Goal: Transaction & Acquisition: Purchase product/service

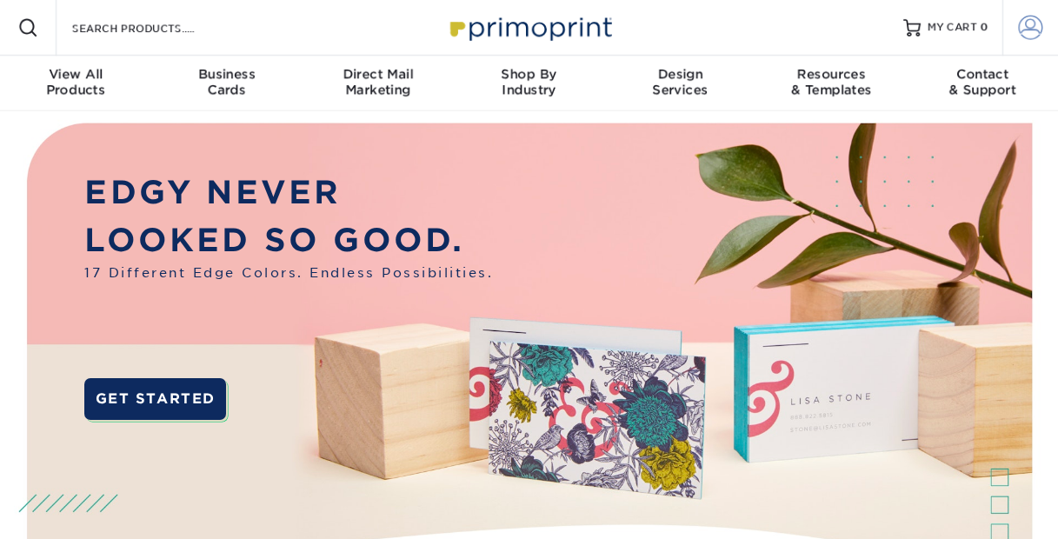
click at [1034, 34] on span at bounding box center [1031, 28] width 24 height 24
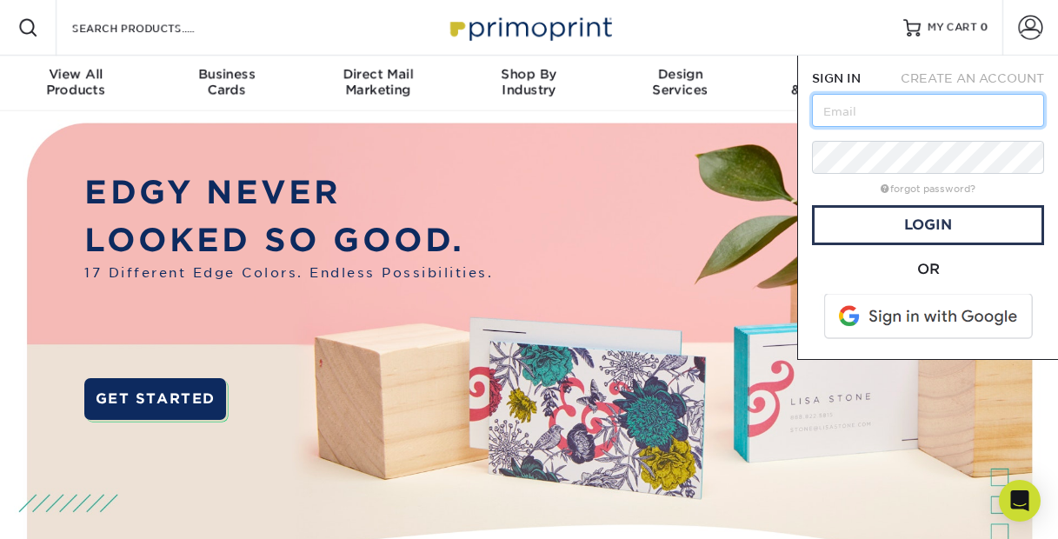
click at [922, 110] on input "text" at bounding box center [928, 110] width 232 height 33
click at [922, 111] on input "text" at bounding box center [928, 110] width 232 height 33
click at [955, 113] on input "[EMAIL_ADDRESS][DOMAIN_NAME]" at bounding box center [928, 110] width 232 height 33
type input "[EMAIL_ADDRESS][DOMAIN_NAME]"
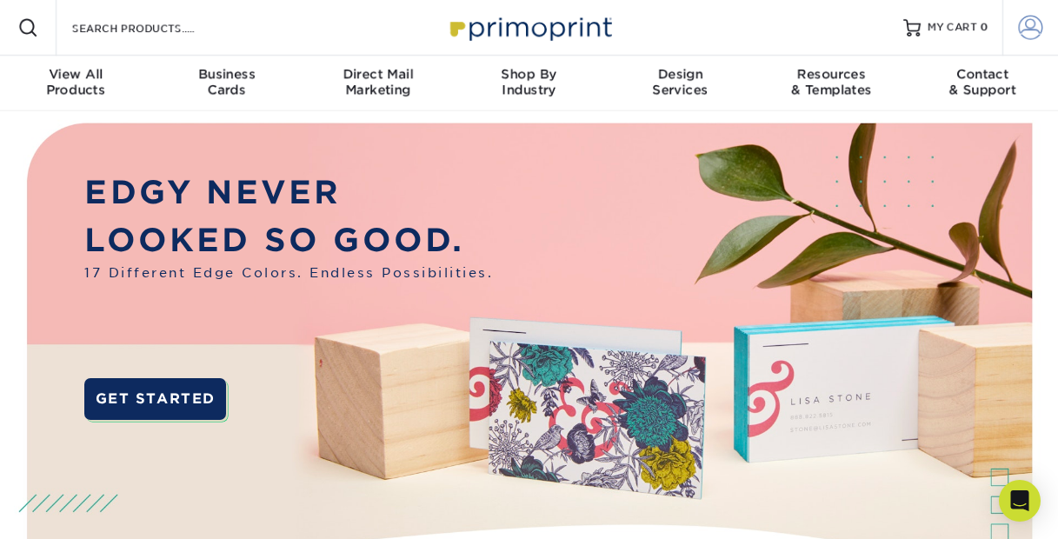
click at [1022, 32] on span at bounding box center [1031, 28] width 24 height 24
click at [1032, 30] on span at bounding box center [1031, 28] width 24 height 24
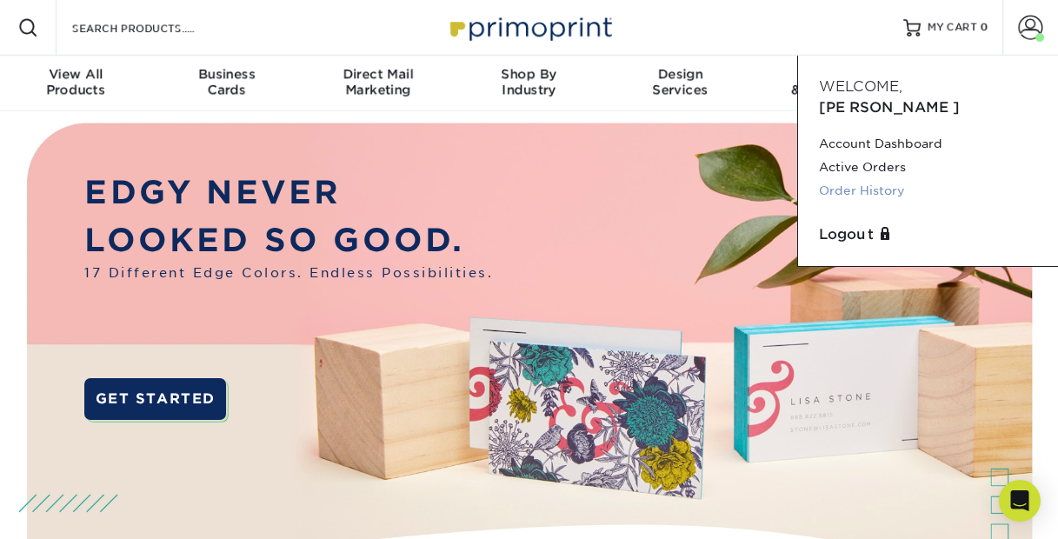
click at [872, 179] on link "Order History" at bounding box center [928, 190] width 218 height 23
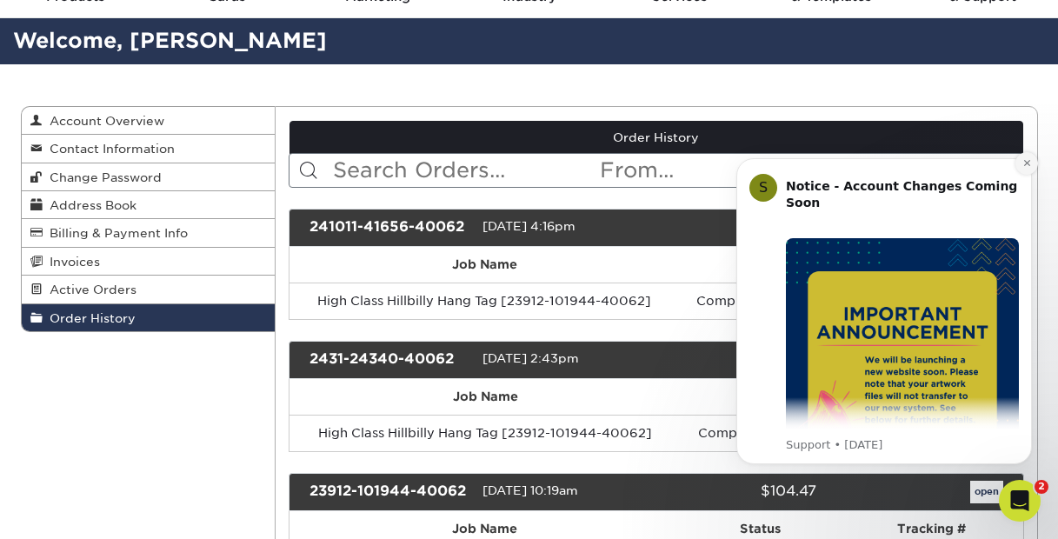
click at [1022, 162] on icon "Dismiss notification" at bounding box center [1027, 163] width 10 height 10
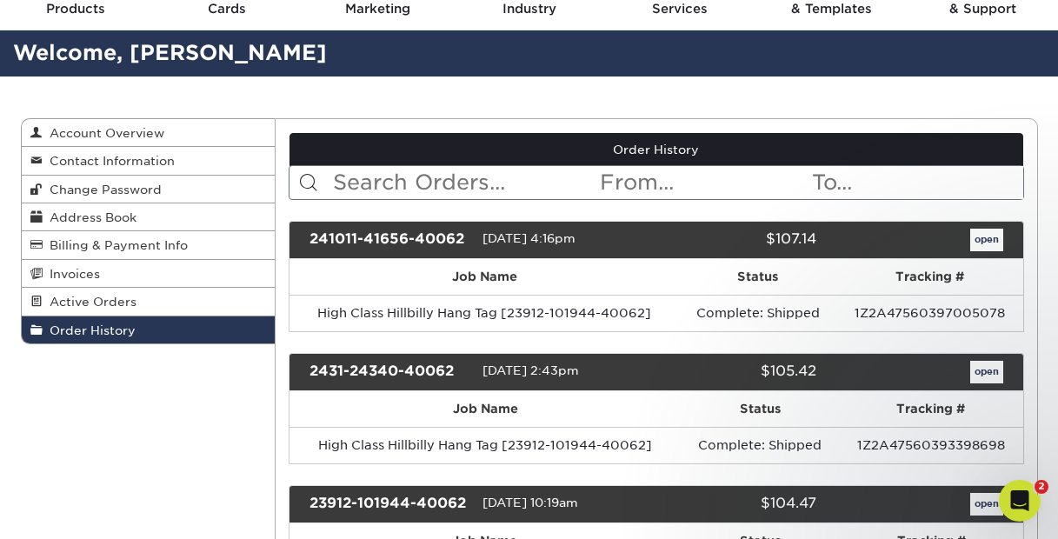
scroll to position [83, 0]
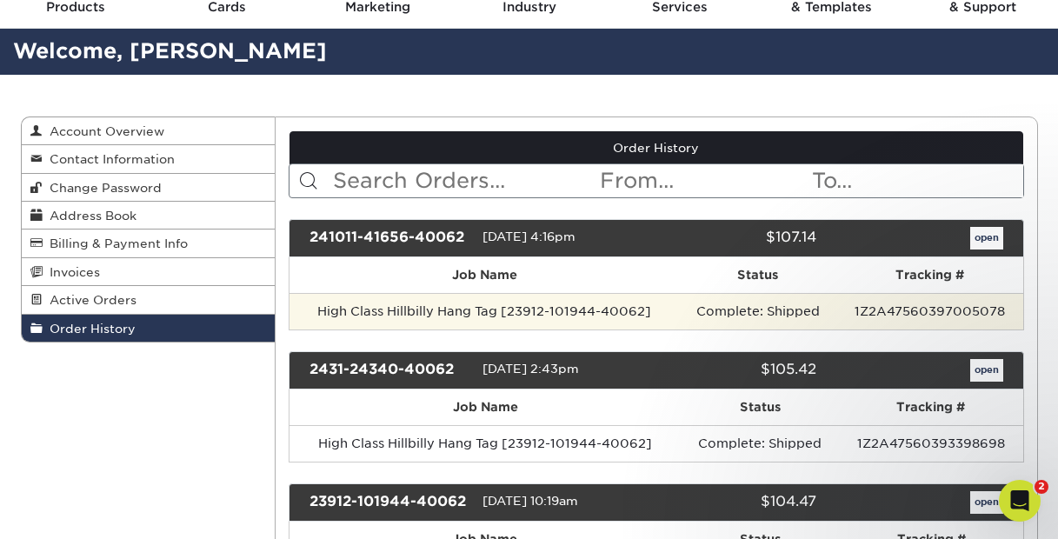
click at [438, 314] on td "High Class Hillbilly Hang Tag [23912-101944-40062]" at bounding box center [485, 311] width 390 height 37
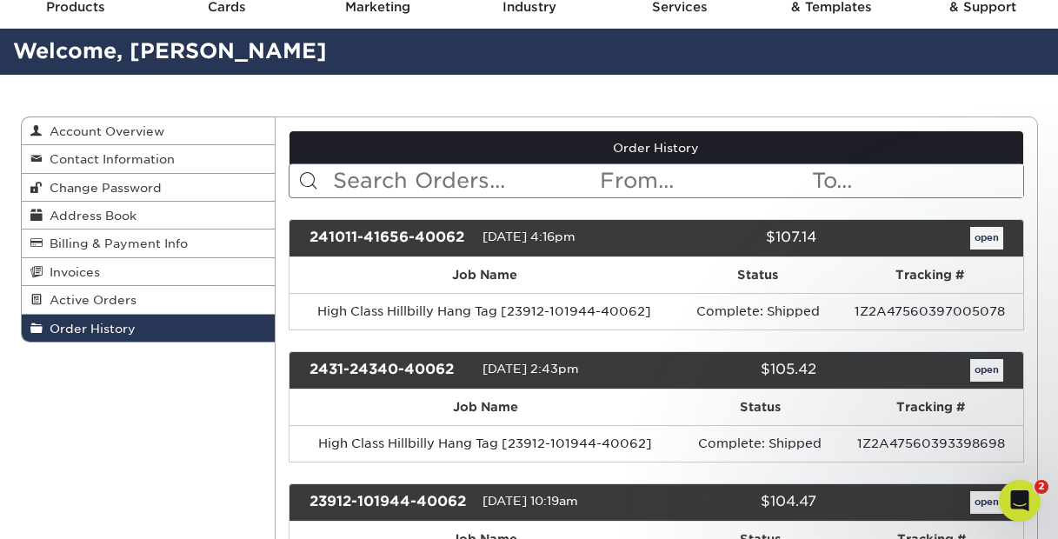
click at [986, 234] on link "open" at bounding box center [986, 238] width 33 height 23
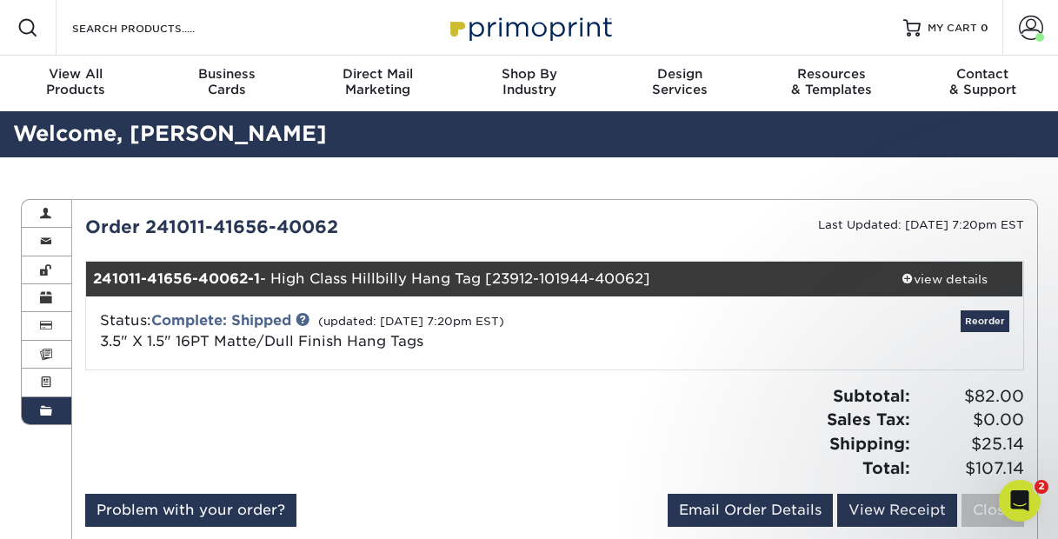
scroll to position [69, 0]
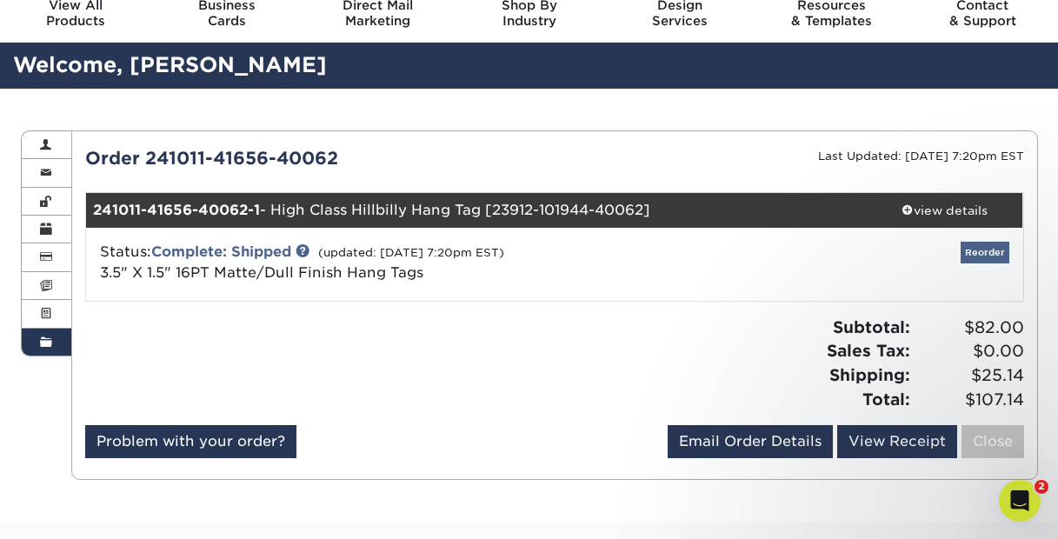
click at [981, 251] on link "Reorder" at bounding box center [985, 253] width 49 height 22
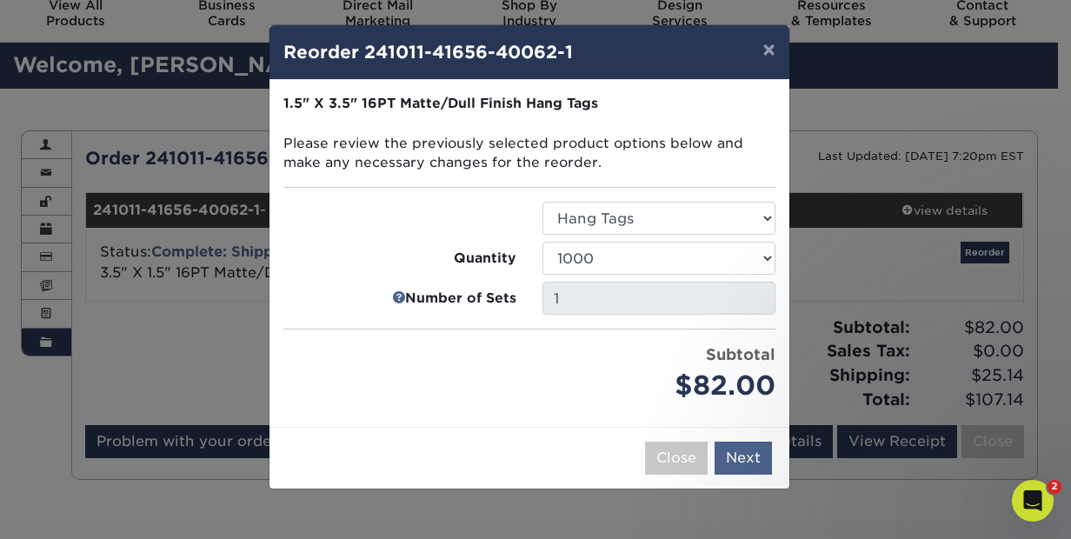
click at [747, 460] on button "Next" at bounding box center [743, 458] width 57 height 33
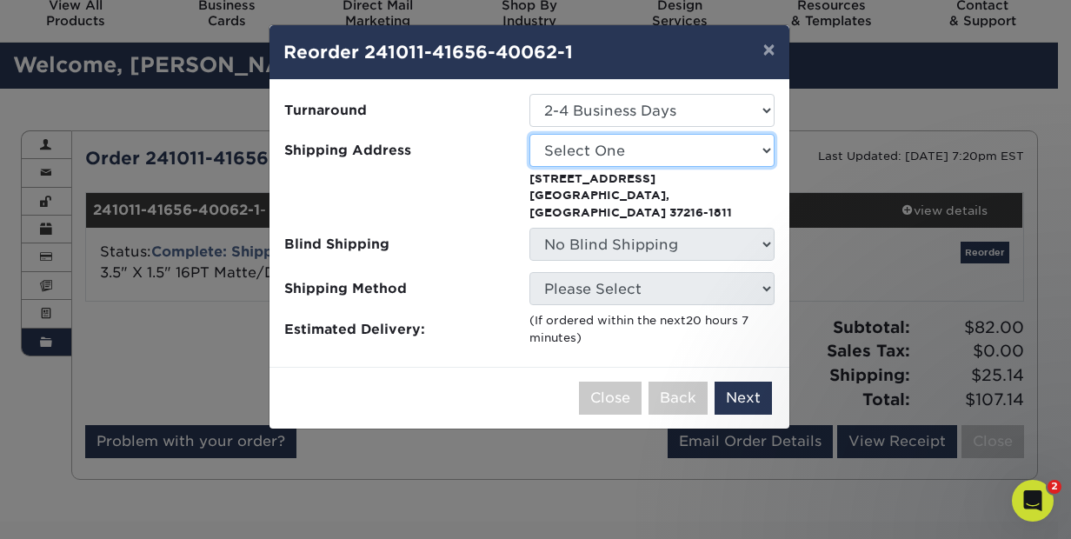
select select "275060"
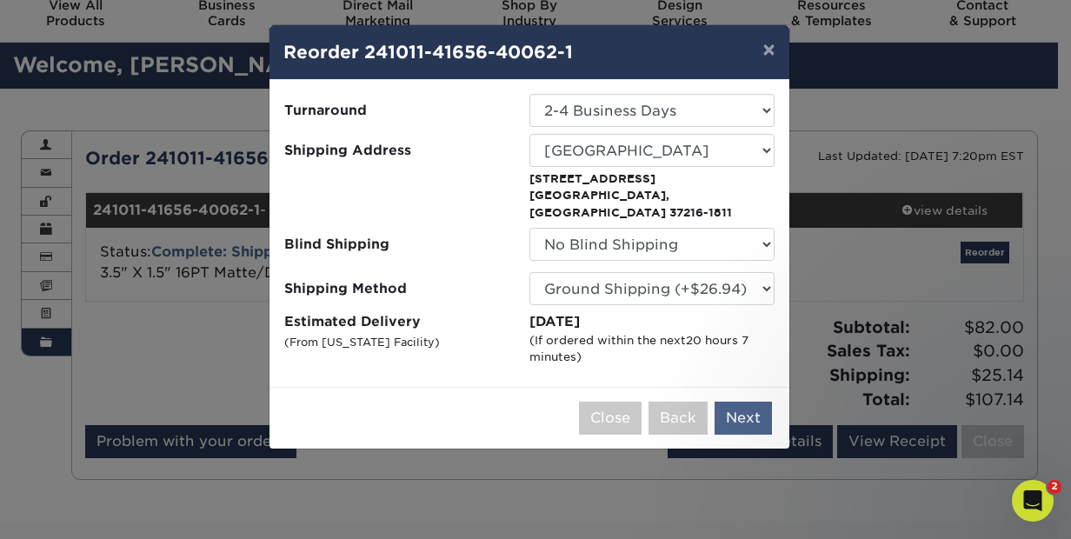
click at [741, 402] on button "Next" at bounding box center [743, 418] width 57 height 33
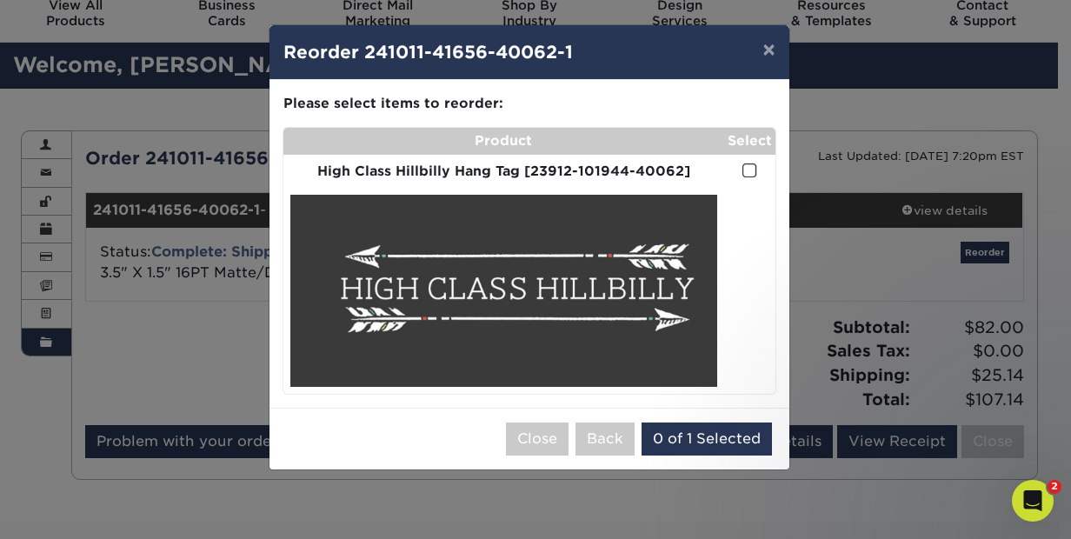
click at [749, 175] on span at bounding box center [750, 171] width 15 height 17
click at [0, 0] on input "checkbox" at bounding box center [0, 0] width 0 height 0
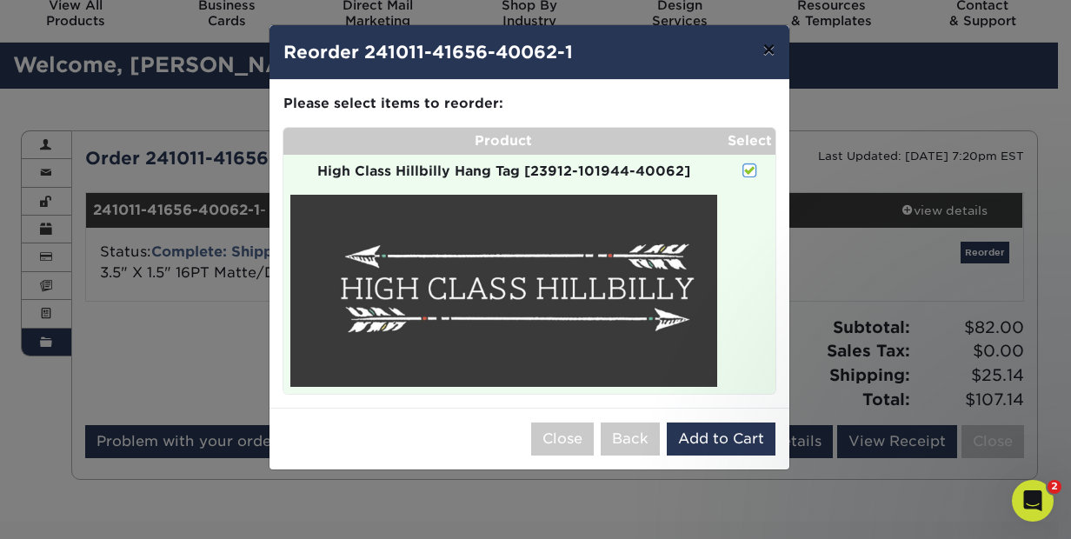
click at [760, 61] on button "×" at bounding box center [769, 49] width 40 height 49
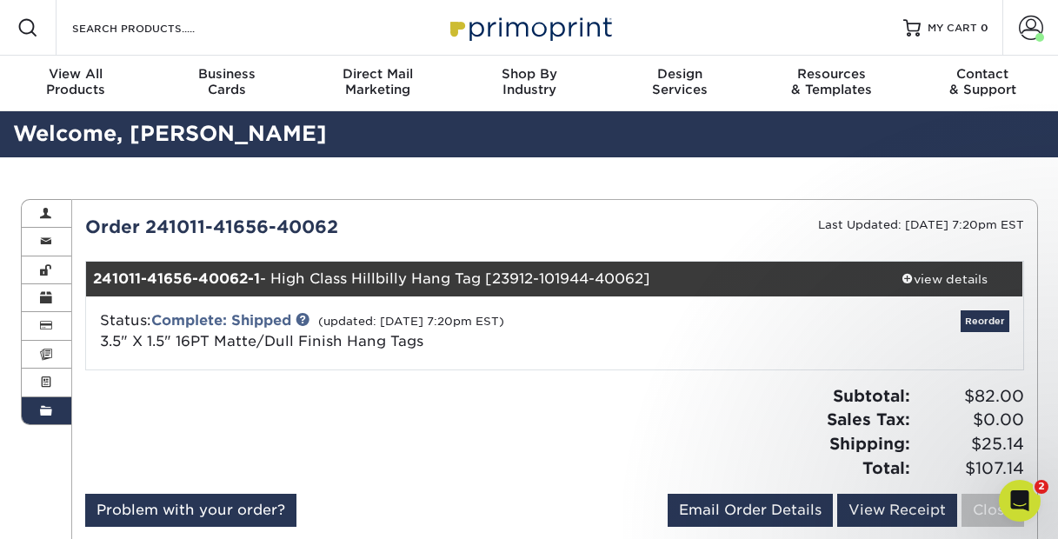
scroll to position [0, 0]
click at [49, 348] on span at bounding box center [46, 355] width 12 height 14
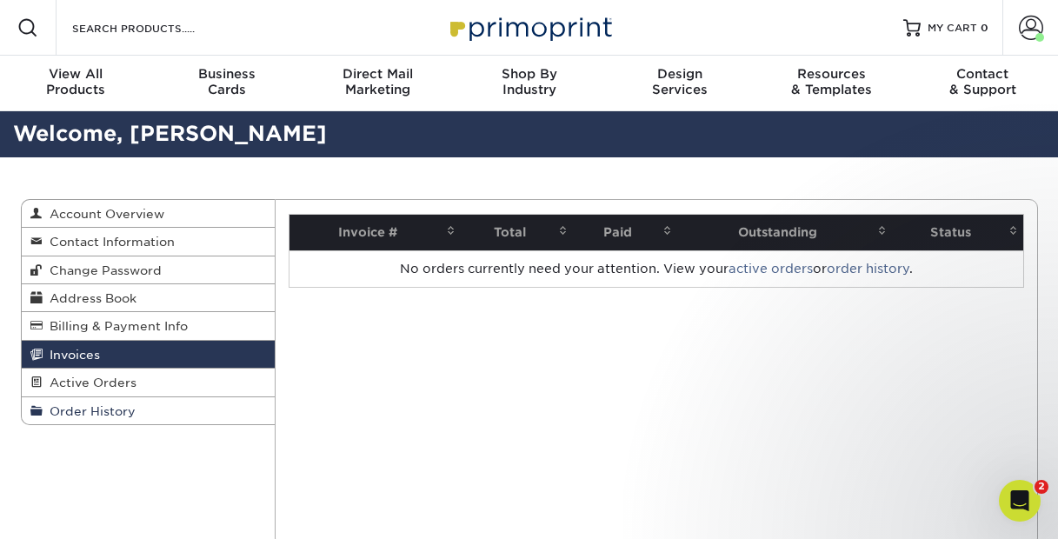
click at [107, 400] on link "Order History" at bounding box center [149, 410] width 254 height 27
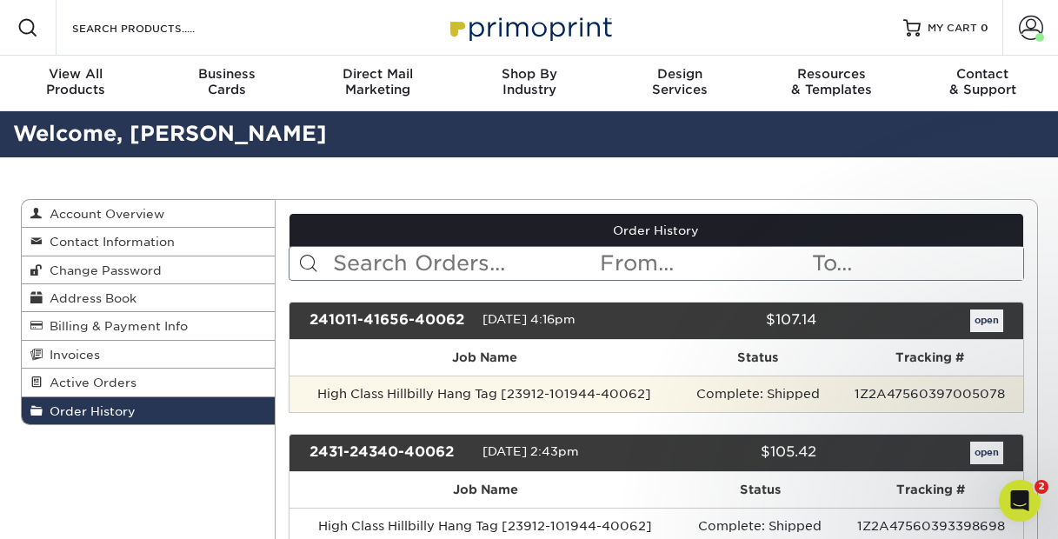
click at [942, 397] on td "1Z2A47560397005078" at bounding box center [929, 394] width 187 height 37
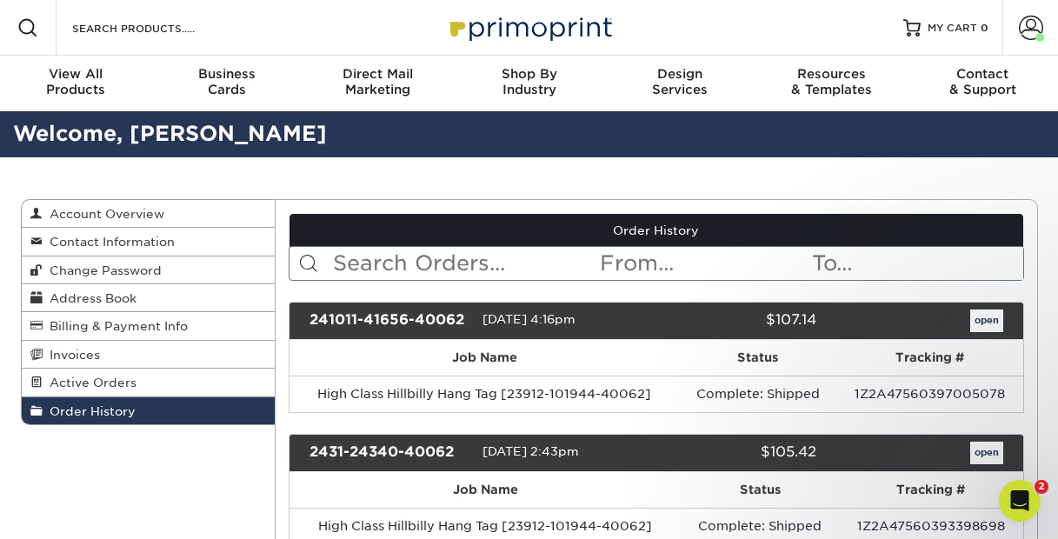
click at [993, 317] on link "open" at bounding box center [986, 321] width 33 height 23
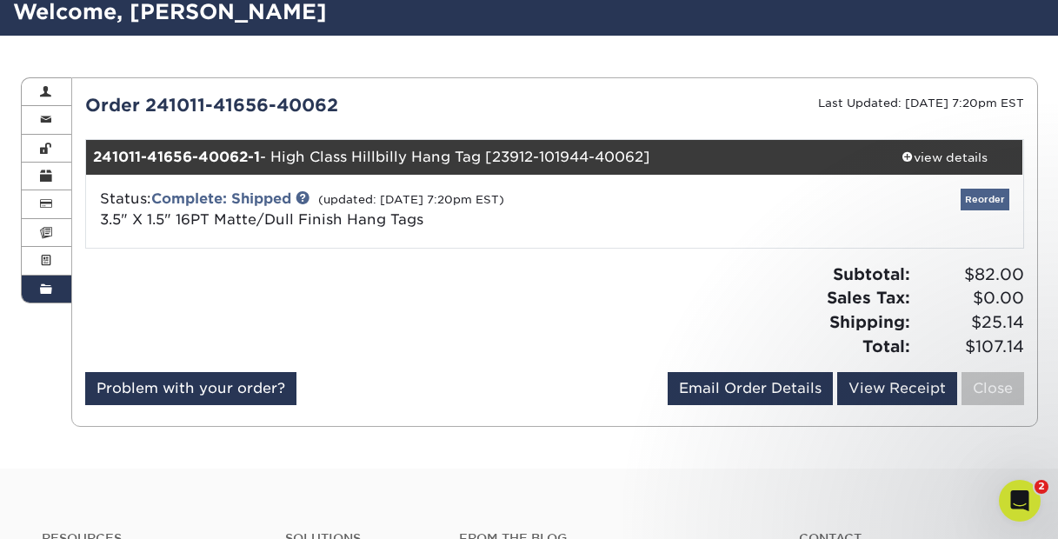
scroll to position [122, 0]
click at [1004, 197] on link "Reorder" at bounding box center [985, 200] width 49 height 22
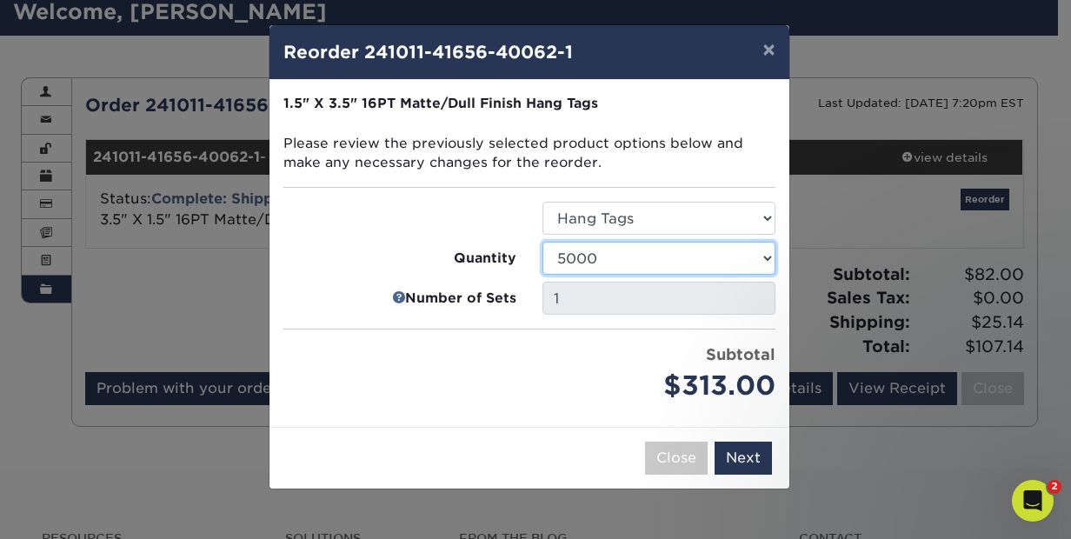
select select "52e3d710-0e8f-4d4d-8560-7d4d8655be69"
click at [769, 51] on button "×" at bounding box center [769, 49] width 40 height 49
